Goal: Task Accomplishment & Management: Complete application form

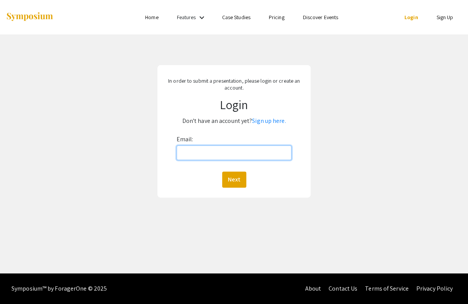
click at [222, 158] on input "Email:" at bounding box center [234, 153] width 115 height 15
click at [269, 120] on link "Sign up here." at bounding box center [269, 121] width 34 height 8
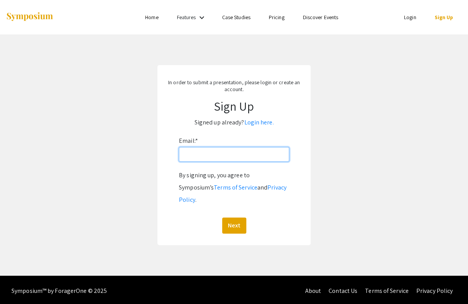
click at [237, 154] on input "Email: *" at bounding box center [234, 154] width 110 height 15
type input "[EMAIL_ADDRESS][DOMAIN_NAME]"
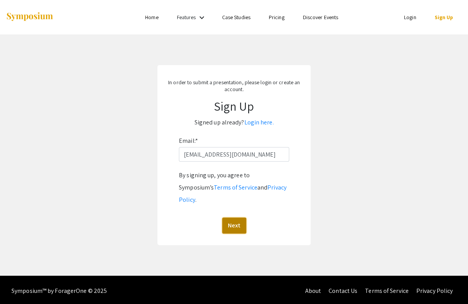
click at [235, 218] on button "Next" at bounding box center [234, 226] width 24 height 16
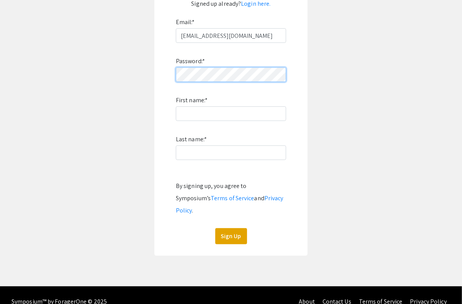
scroll to position [119, 0]
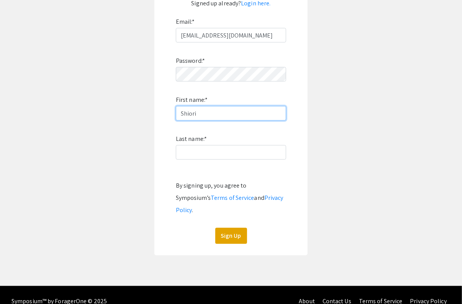
type input "Shiori"
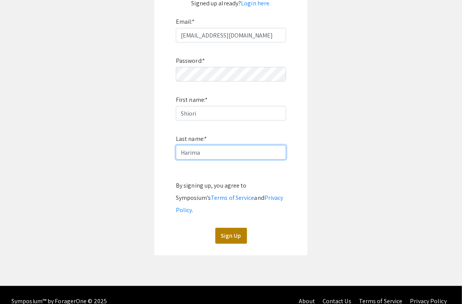
type input "Harima"
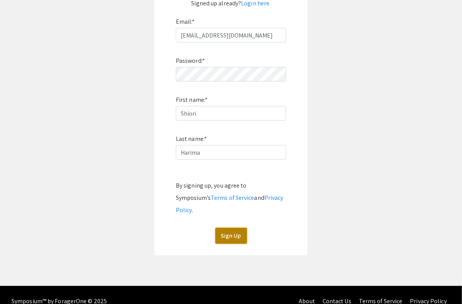
click at [229, 228] on button "Sign Up" at bounding box center [231, 236] width 32 height 16
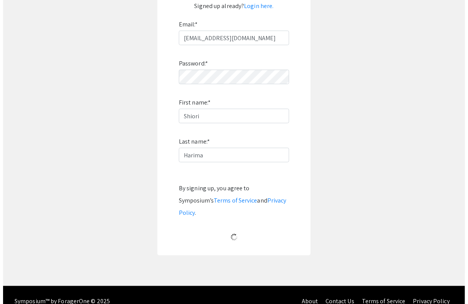
scroll to position [0, 0]
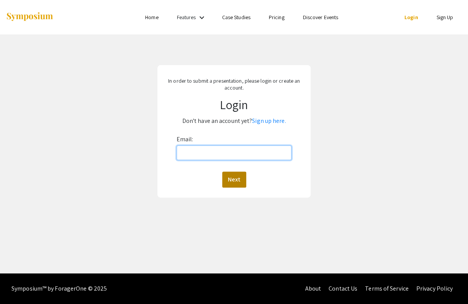
drag, startPoint x: 229, startPoint y: 152, endPoint x: 241, endPoint y: 172, distance: 23.3
click at [241, 172] on div "Email: Next" at bounding box center [234, 160] width 115 height 54
type input "[EMAIL_ADDRESS][DOMAIN_NAME]"
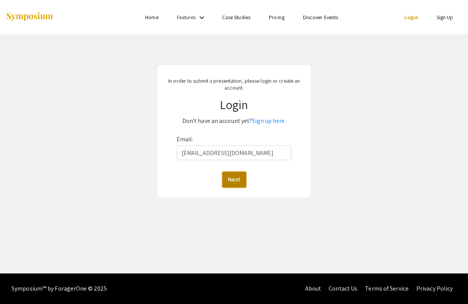
click at [237, 180] on button "Next" at bounding box center [234, 180] width 24 height 16
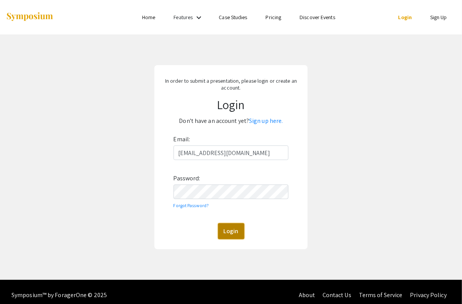
click at [231, 232] on button "Login" at bounding box center [231, 231] width 26 height 16
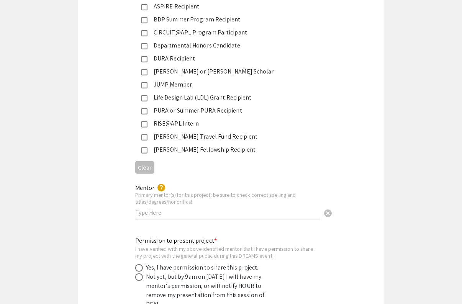
scroll to position [1288, 0]
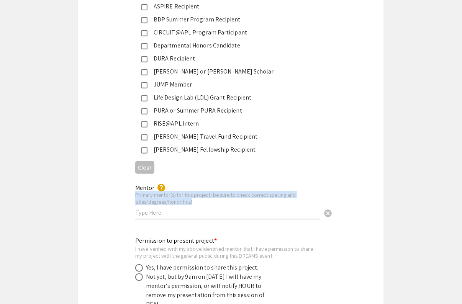
drag, startPoint x: 268, startPoint y: 206, endPoint x: 273, endPoint y: 202, distance: 6.5
click at [273, 202] on div "Mentor help Primary mentor(s) for this project; be sure to check correct spelli…" at bounding box center [227, 198] width 185 height 43
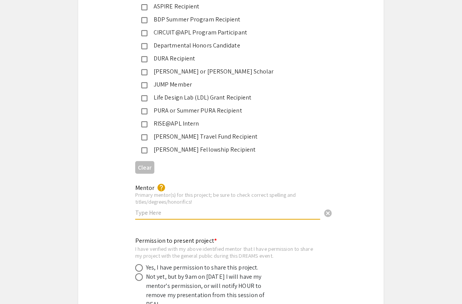
click at [273, 209] on input "text" at bounding box center [227, 213] width 185 height 8
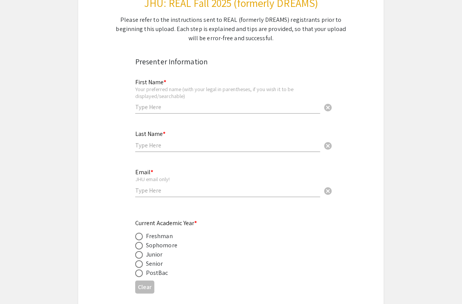
scroll to position [1, 0]
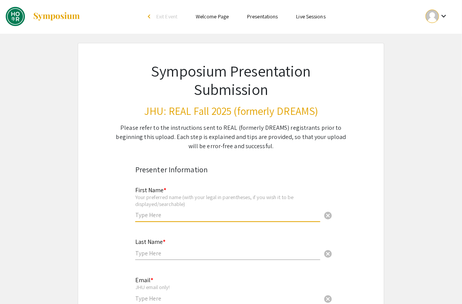
click at [193, 212] on input "text" at bounding box center [227, 215] width 185 height 8
type input "Shiori"
type input "Harima"
type input "[EMAIL_ADDRESS][DOMAIN_NAME]"
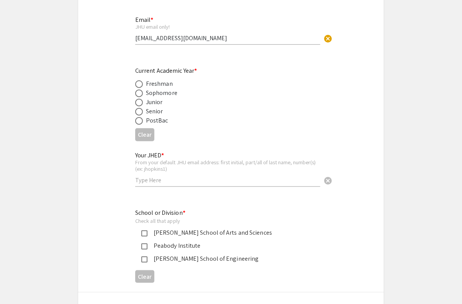
scroll to position [260, 0]
click at [138, 111] on span at bounding box center [139, 113] width 8 height 8
click at [138, 111] on input "radio" at bounding box center [139, 113] width 8 height 8
radio input "true"
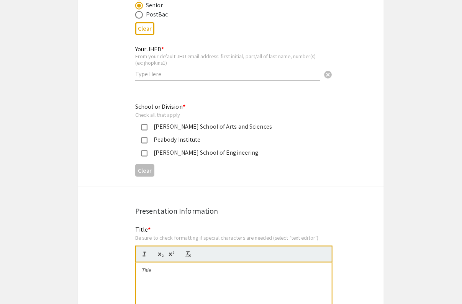
scroll to position [370, 0]
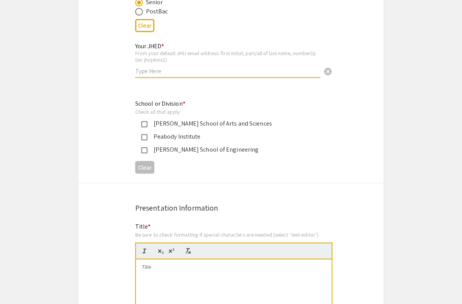
click at [163, 70] on input "text" at bounding box center [227, 71] width 185 height 8
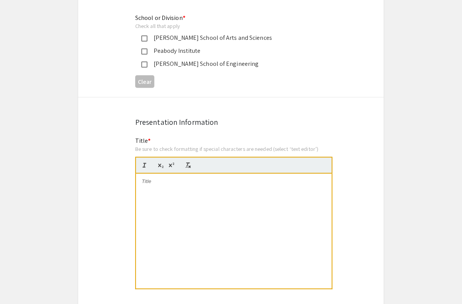
type input "sharima1"
click at [147, 63] on div "Whiting School of Engineering" at bounding box center [227, 63] width 161 height 9
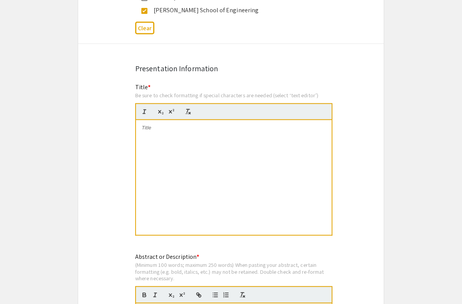
click at [178, 144] on div at bounding box center [234, 177] width 196 height 115
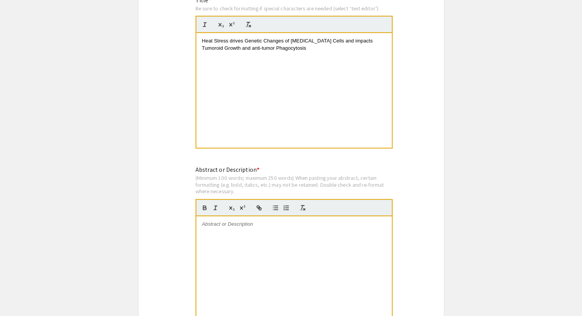
scroll to position [608, 0]
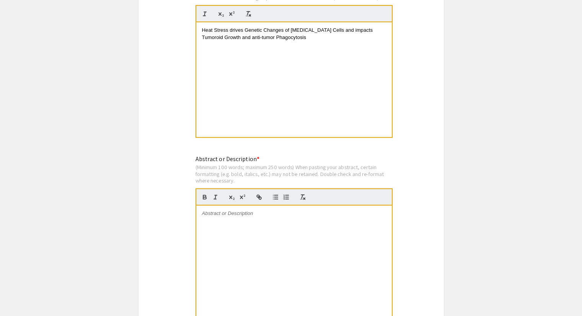
click at [247, 220] on div at bounding box center [294, 263] width 196 height 115
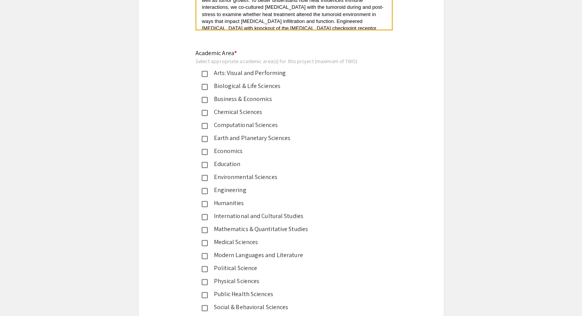
scroll to position [904, 0]
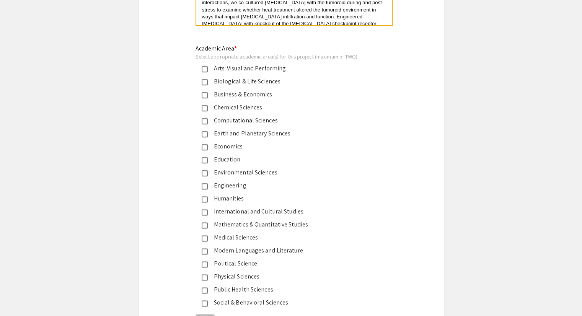
click at [259, 186] on div "Engineering" at bounding box center [288, 185] width 161 height 9
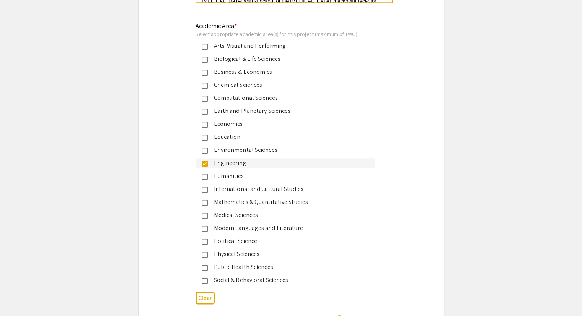
scroll to position [915, 0]
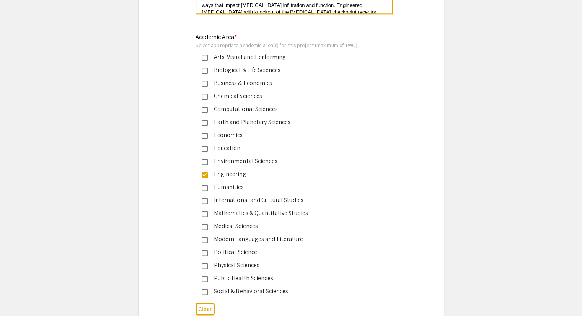
click at [263, 68] on div "Biological & Life Sciences" at bounding box center [288, 69] width 161 height 9
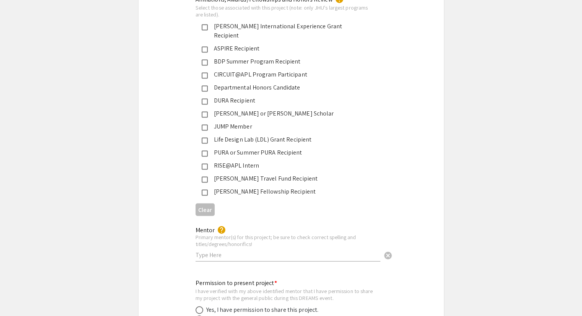
scroll to position [1372, 0]
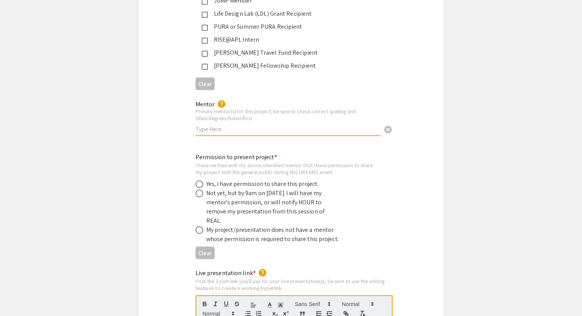
click at [233, 125] on input "text" at bounding box center [288, 129] width 185 height 8
type input "D"
type input "Joanna Georgiou, Tristan Marchena"
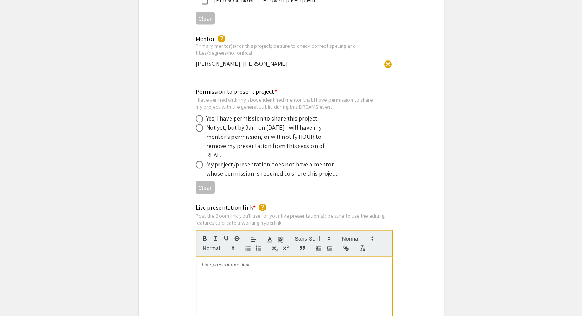
scroll to position [1438, 0]
click at [198, 115] on span at bounding box center [200, 119] width 8 height 8
click at [198, 115] on input "radio" at bounding box center [200, 119] width 8 height 8
radio input "true"
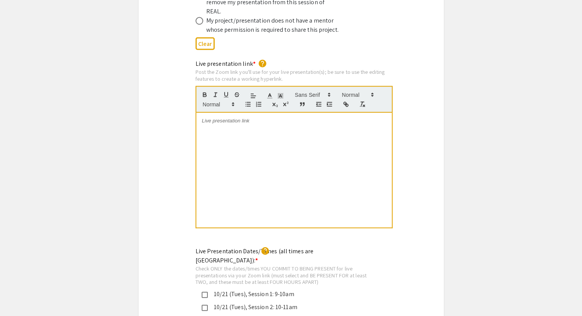
scroll to position [1587, 0]
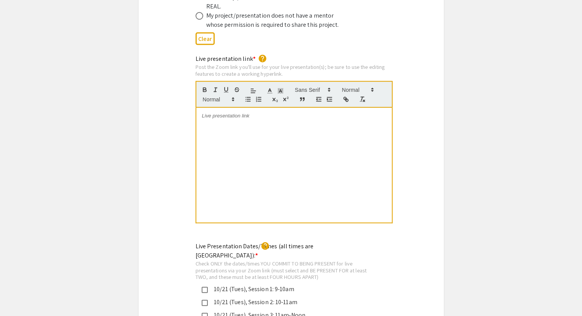
click at [225, 108] on div at bounding box center [294, 165] width 196 height 115
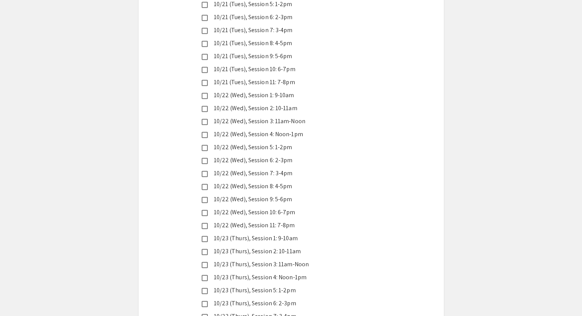
scroll to position [1924, 0]
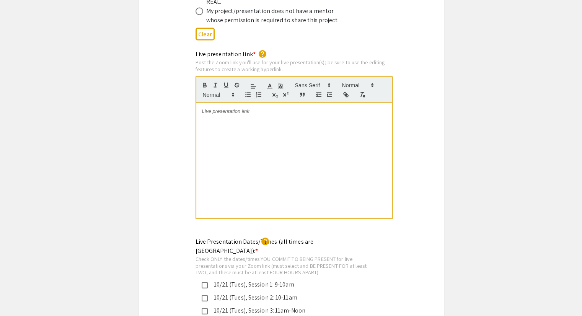
scroll to position [1542, 0]
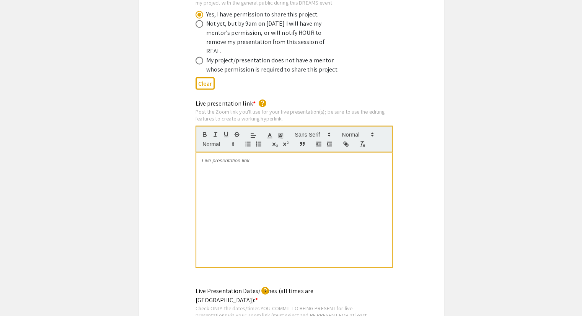
click at [367, 175] on div at bounding box center [294, 210] width 196 height 115
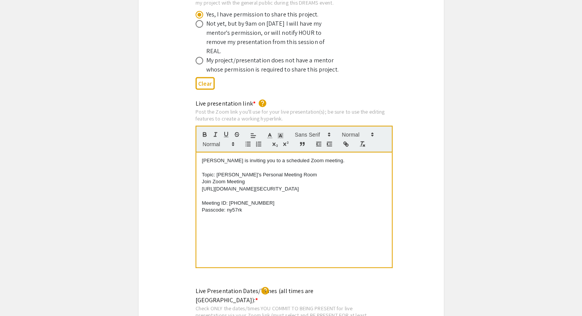
click at [303, 178] on p "Join Zoom Meeting" at bounding box center [294, 181] width 184 height 7
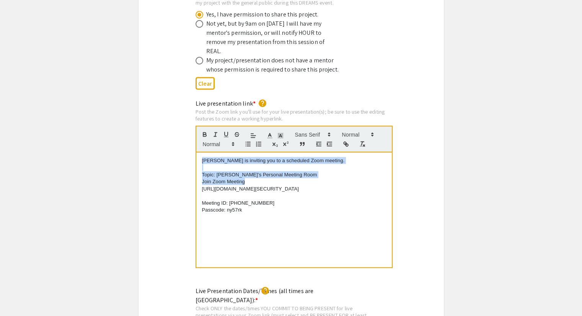
click at [201, 153] on div "Shiori Harima is inviting you to a scheduled Zoom meeting. Topic: Shiori Harima…" at bounding box center [294, 210] width 196 height 115
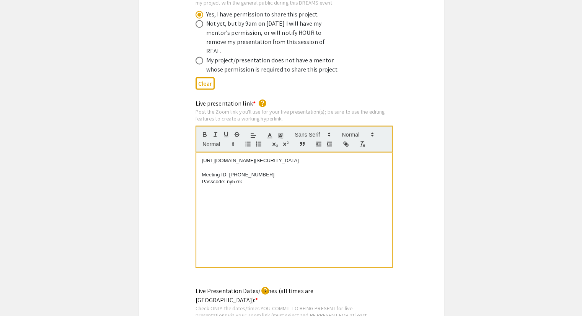
click at [201, 153] on div "https://us05web.zoom.us/j/5657406167?pwd=0pv2i6dLBTNpMglWQKQrD0yajkIeQM.1 Meeti…" at bounding box center [294, 210] width 196 height 115
click at [247, 178] on p "Passcode: ny57rk" at bounding box center [294, 181] width 184 height 7
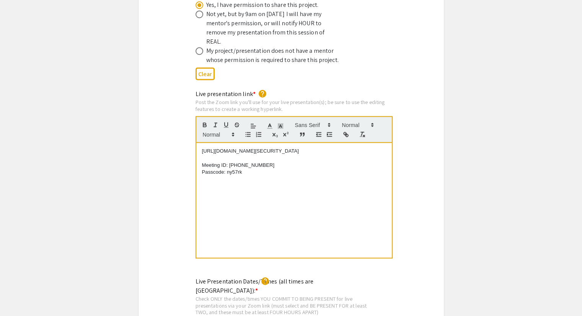
scroll to position [1562, 0]
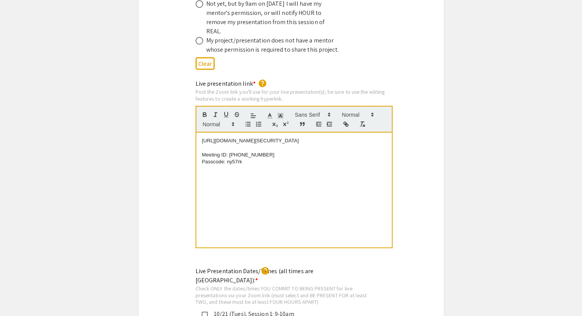
click at [312, 137] on p "https://us05web.zoom.us/j/5657406167?pwd=0pv2i6dLBTNpMglWQKQrD0yajkIeQM.1" at bounding box center [294, 140] width 184 height 7
click at [200, 133] on div "https://us05web.zoom.us/j/5657406167?pwd=0pv2i6dLBTNpMglWQKQrD0yajkIeQM.1 Meeti…" at bounding box center [294, 190] width 196 height 115
type input "https://us05web.zoom.us/j/5657406167?pwd=0pv2i6dLBTNpMglWQKQrD0yajkIeQM.1"
click at [304, 124] on link at bounding box center [300, 127] width 18 height 6
click at [308, 182] on div "https://us05web.zoom.us/j/5657406167?pwd=0pv2i6dLBTNpMglWQKQrD0yajkIeQM.1 Meeti…" at bounding box center [294, 190] width 196 height 115
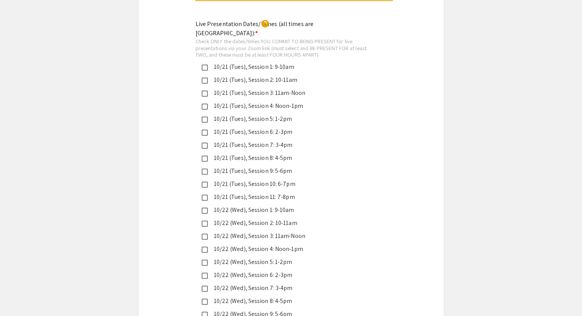
scroll to position [1812, 0]
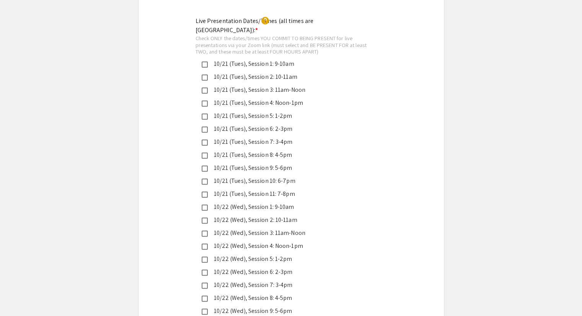
click at [204, 88] on mat-pseudo-checkbox at bounding box center [205, 91] width 6 height 6
click at [205, 257] on mat-pseudo-checkbox at bounding box center [205, 260] width 6 height 6
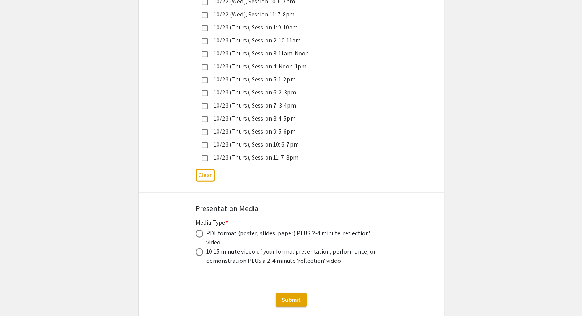
scroll to position [2135, 0]
click at [201, 231] on span at bounding box center [200, 235] width 8 height 8
click at [201, 231] on input "radio" at bounding box center [200, 235] width 8 height 8
radio input "true"
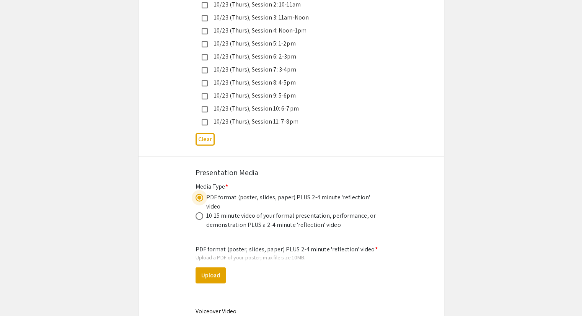
scroll to position [2146, 0]
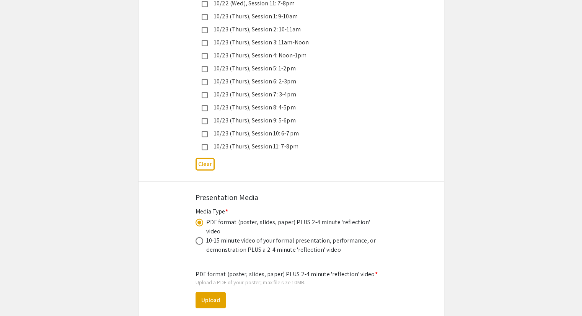
drag, startPoint x: 480, startPoint y: 184, endPoint x: 540, endPoint y: 95, distance: 107.6
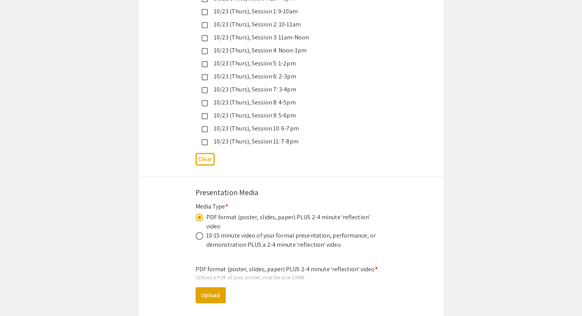
scroll to position [2212, 0]
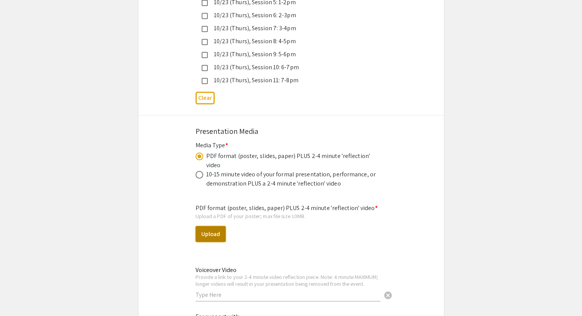
click at [209, 226] on button "Upload" at bounding box center [211, 234] width 30 height 16
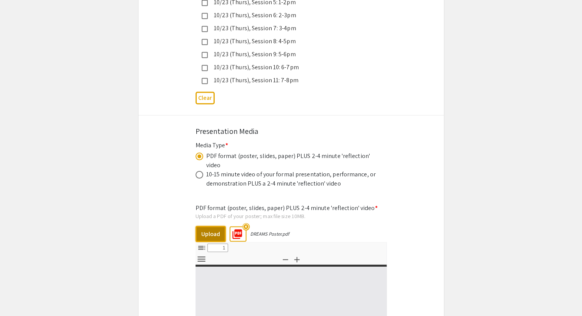
select select "custom"
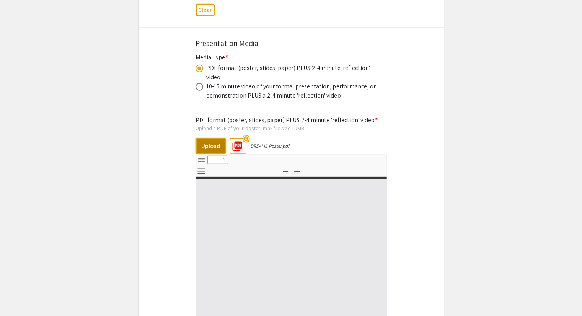
type input "0"
select select "custom"
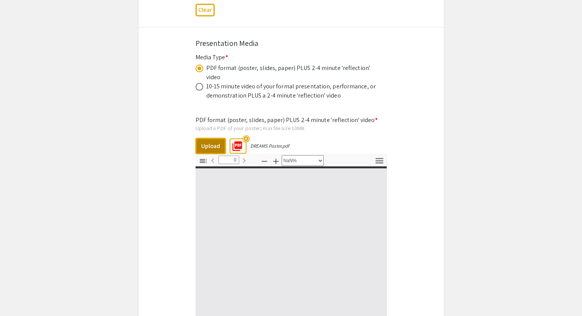
scroll to position [2365, 0]
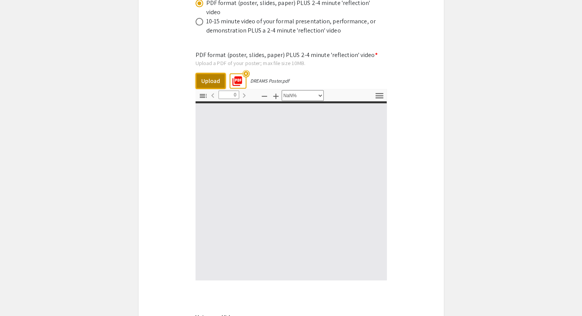
type input "1"
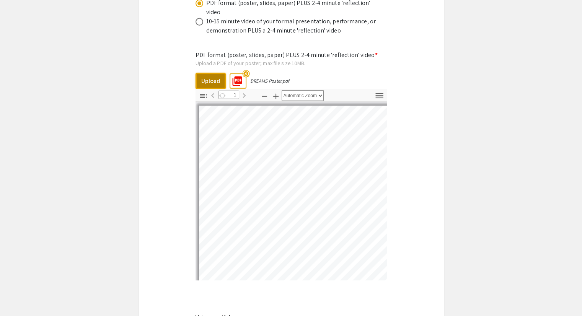
select select "auto"
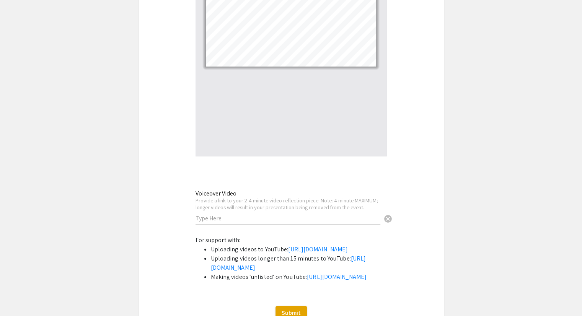
scroll to position [2413, 0]
